Goal: Information Seeking & Learning: Compare options

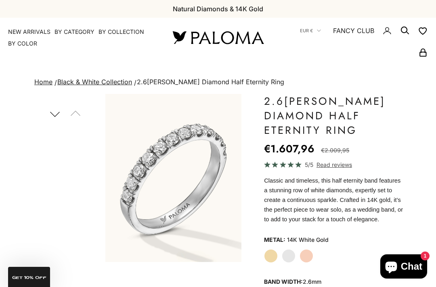
scroll to position [40, 0]
click at [86, 251] on product-gallery "Zoom picture Save Next" at bounding box center [137, 178] width 209 height 168
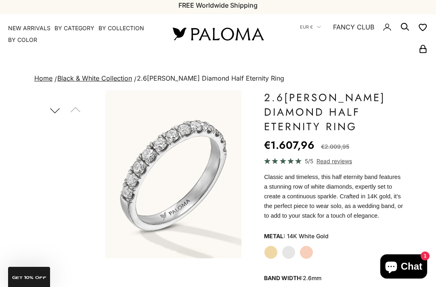
scroll to position [0, 0]
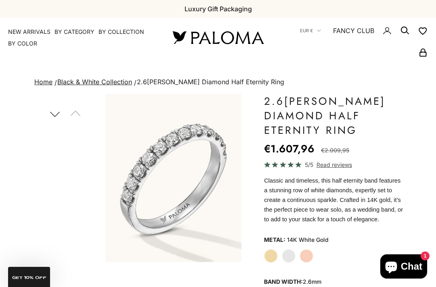
click at [51, 123] on button "Next" at bounding box center [55, 114] width 18 height 19
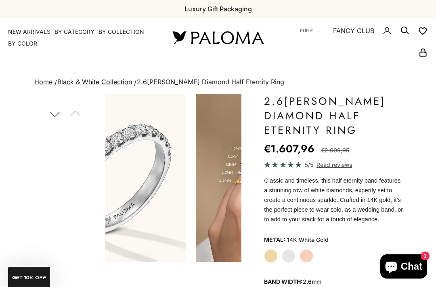
scroll to position [117, 0]
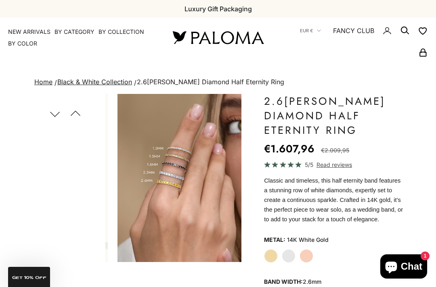
click at [56, 112] on button "Next" at bounding box center [55, 114] width 18 height 19
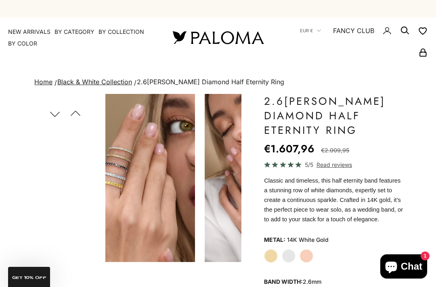
scroll to position [207, 0]
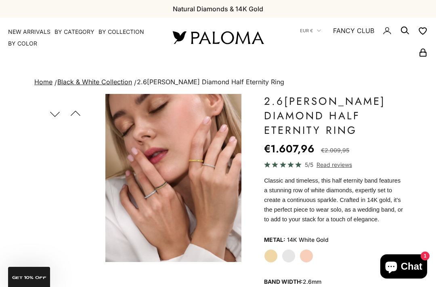
click at [59, 117] on button "Next" at bounding box center [55, 114] width 18 height 19
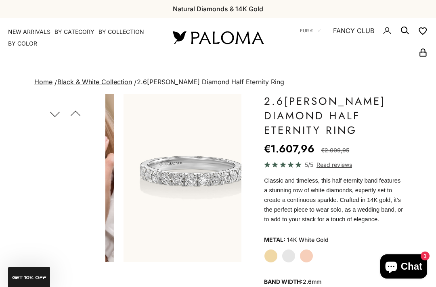
scroll to position [291, 0]
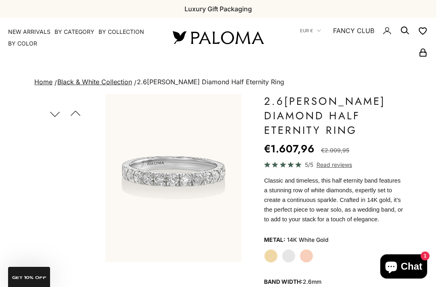
click at [59, 107] on button "Next" at bounding box center [55, 114] width 18 height 19
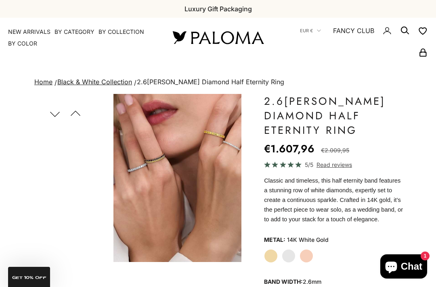
scroll to position [0, 583]
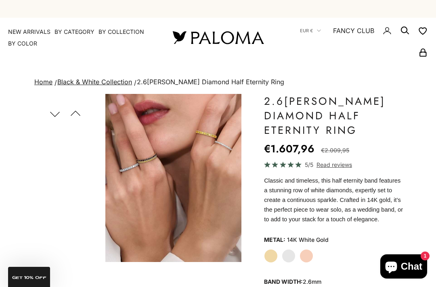
click at [150, 205] on img "Item 9 of 22" at bounding box center [173, 178] width 136 height 168
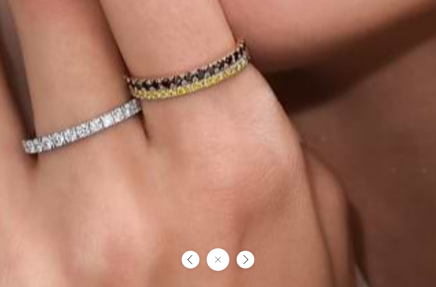
click at [175, 123] on img at bounding box center [348, 190] width 823 height 1017
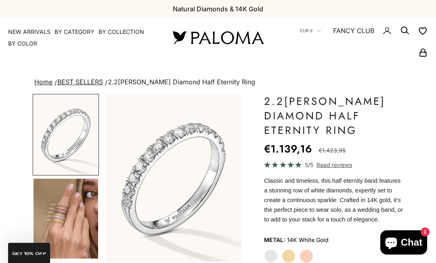
click at [78, 227] on img "Go to item 4" at bounding box center [65, 219] width 65 height 80
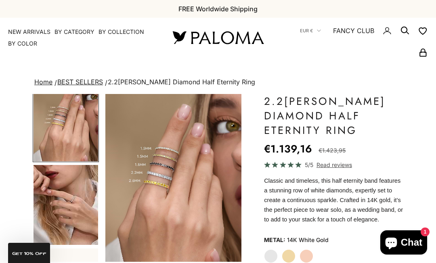
scroll to position [96, 0]
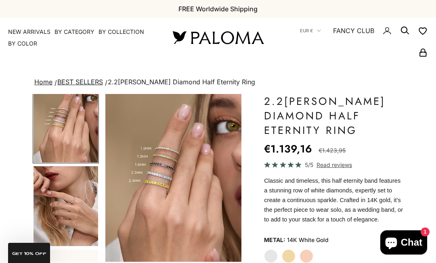
click at [84, 233] on img "Go to item 5" at bounding box center [65, 206] width 65 height 80
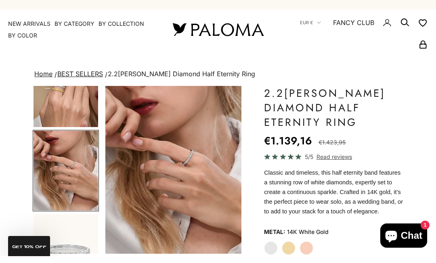
scroll to position [0, 0]
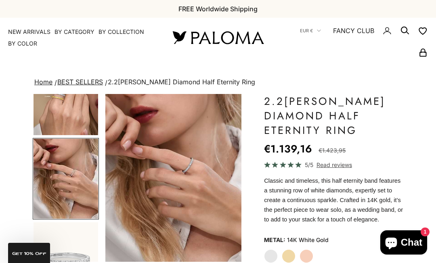
click at [89, 252] on img "Go to item 6" at bounding box center [65, 262] width 65 height 80
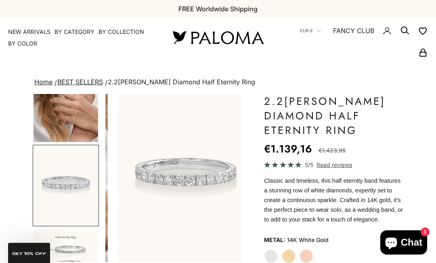
scroll to position [0, 437]
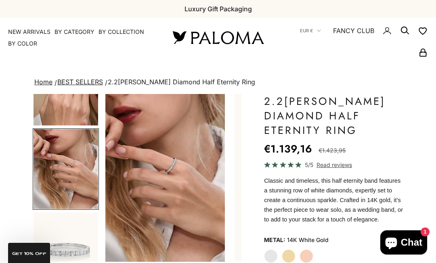
scroll to position [123, 0]
